Goal: Navigation & Orientation: Find specific page/section

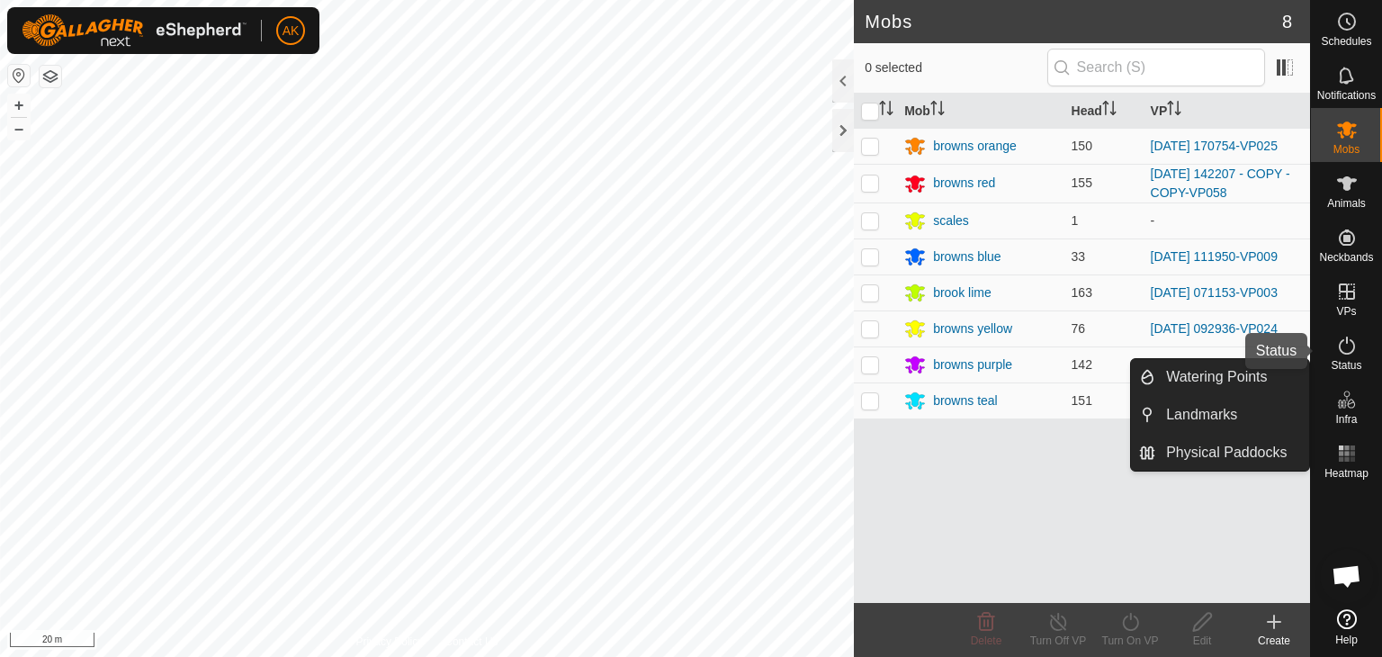
click at [1350, 351] on icon at bounding box center [1347, 346] width 22 height 22
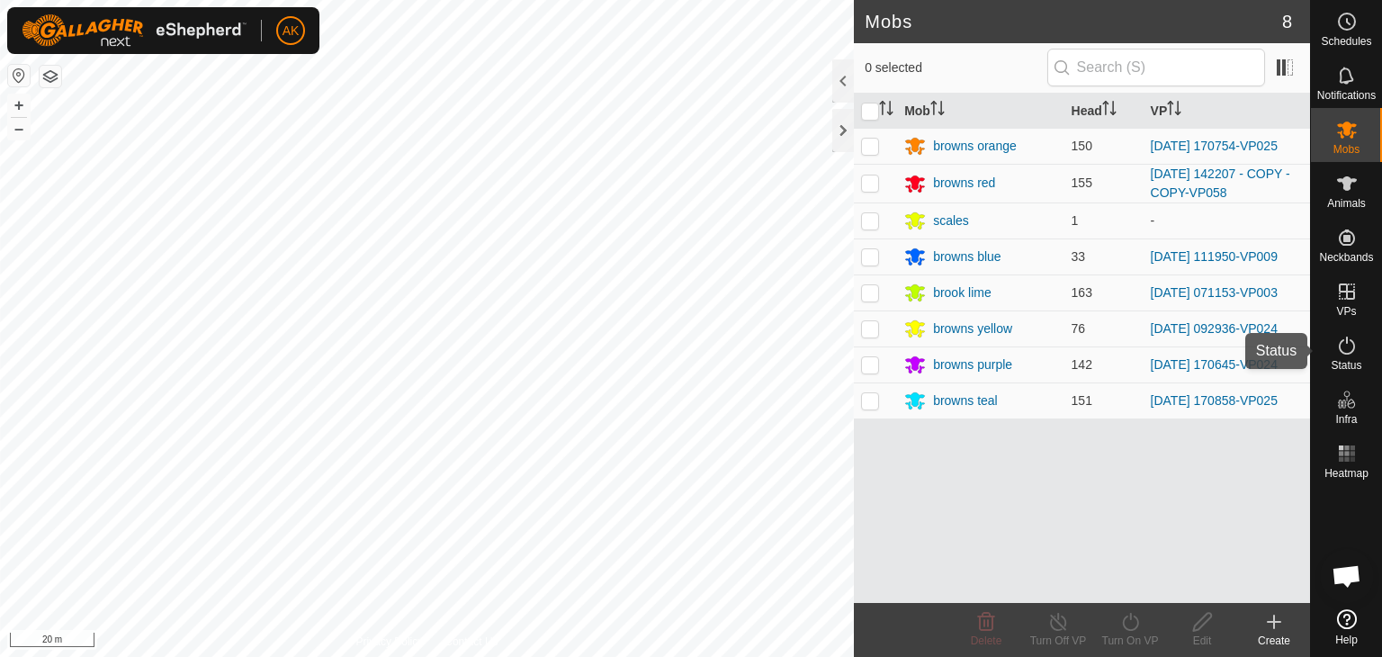
click at [1350, 351] on icon at bounding box center [1347, 346] width 22 height 22
